Goal: Task Accomplishment & Management: Manage account settings

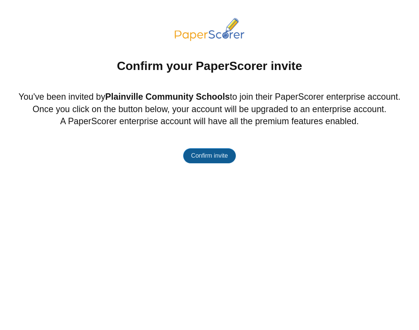
click at [221, 157] on span "Confirm invite" at bounding box center [209, 155] width 37 height 6
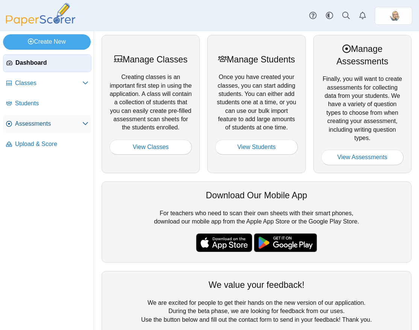
click at [64, 120] on span "Assessments" at bounding box center [48, 124] width 67 height 8
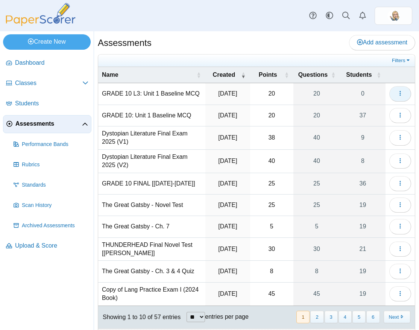
click at [399, 96] on button "button" at bounding box center [401, 93] width 22 height 15
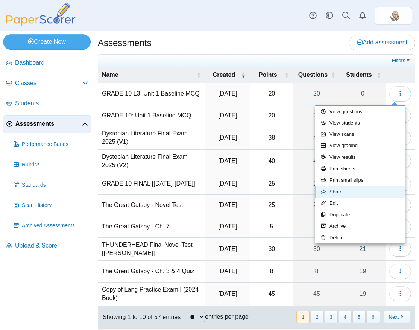
click at [341, 191] on link "Share" at bounding box center [360, 191] width 90 height 11
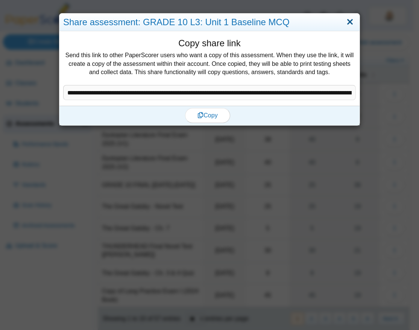
click at [352, 20] on link "Close" at bounding box center [350, 22] width 12 height 13
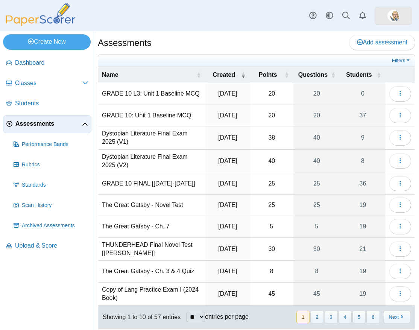
click at [393, 10] on img at bounding box center [394, 16] width 12 height 12
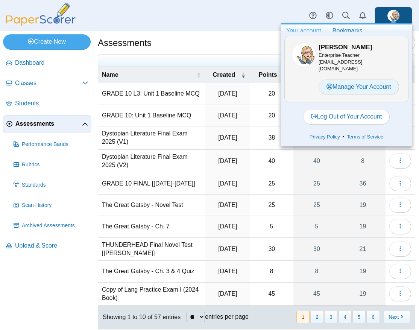
click at [355, 81] on link "Manage Your Account" at bounding box center [359, 86] width 81 height 15
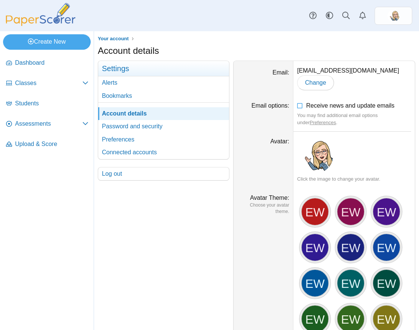
click at [34, 32] on div "Create New Loading…" at bounding box center [47, 41] width 94 height 20
click at [36, 21] on img at bounding box center [40, 14] width 75 height 23
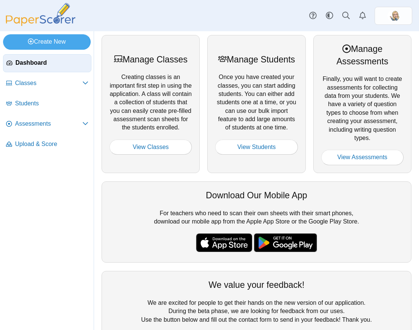
click at [287, 98] on div "Manage Students Once you have created your classes, you can start adding studen…" at bounding box center [256, 104] width 98 height 138
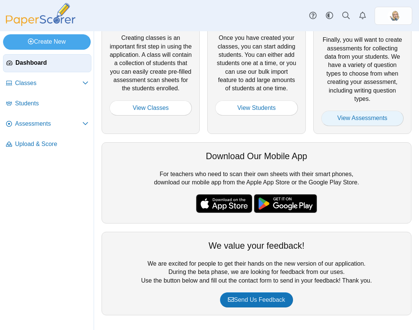
click at [350, 117] on link "View Assessments" at bounding box center [362, 118] width 82 height 15
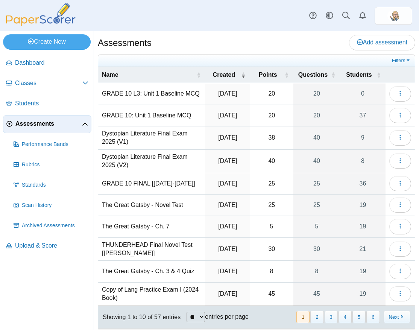
click at [376, 26] on div "Dashboard Classes Archived classes Students Assessments" at bounding box center [209, 15] width 419 height 31
click at [370, 42] on span "Add assessment" at bounding box center [382, 42] width 50 height 6
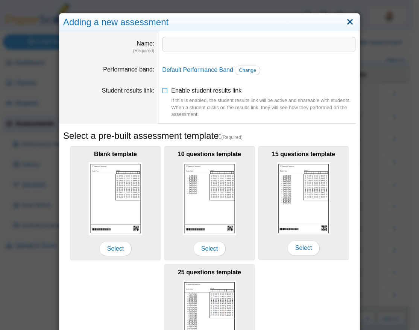
click at [349, 22] on link "Close" at bounding box center [350, 22] width 12 height 13
